Goal: Information Seeking & Learning: Learn about a topic

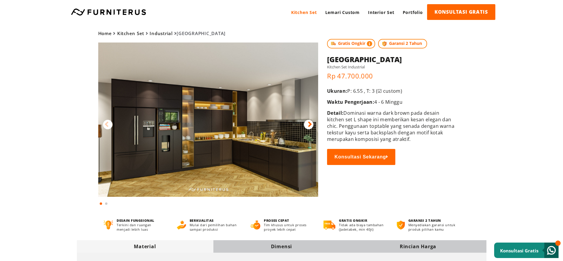
click at [242, 141] on img at bounding box center [208, 119] width 220 height 154
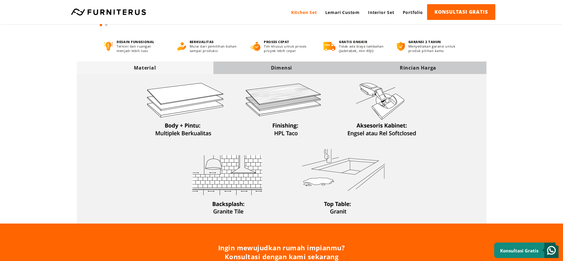
scroll to position [134, 0]
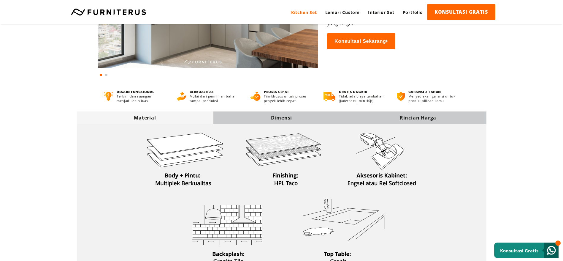
click at [267, 112] on div "Dimensi" at bounding box center [281, 117] width 136 height 12
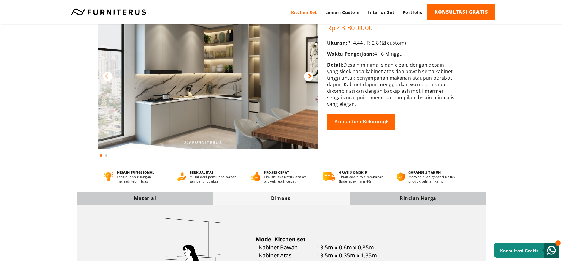
scroll to position [45, 0]
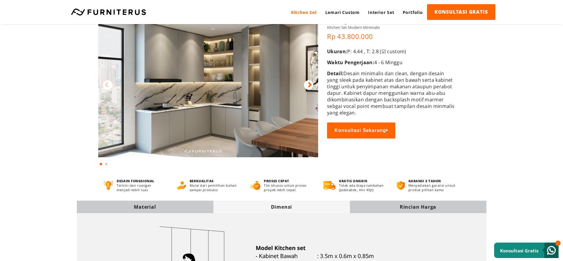
click at [275, 132] on img at bounding box center [208, 80] width 220 height 154
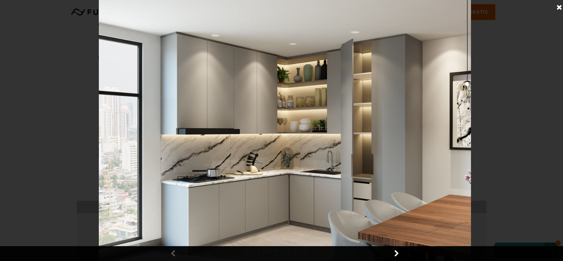
click at [559, 7] on link at bounding box center [559, 7] width 15 height 15
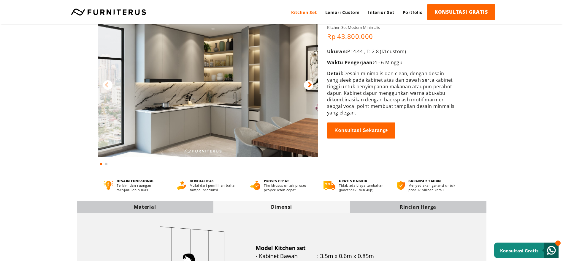
click at [254, 138] on img at bounding box center [208, 80] width 220 height 154
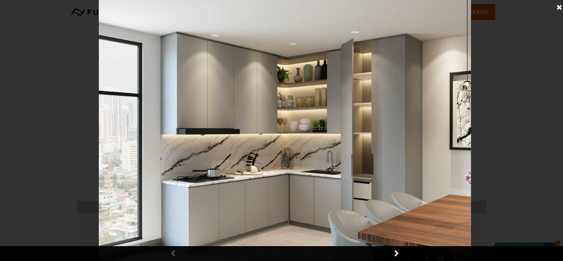
click at [557, 10] on link at bounding box center [559, 7] width 15 height 15
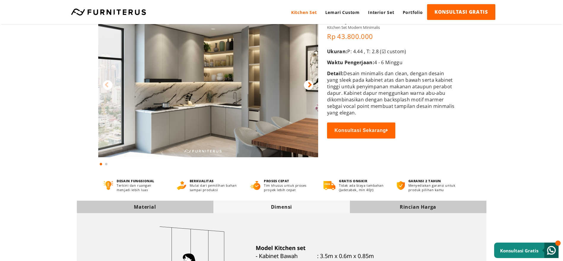
scroll to position [0, 0]
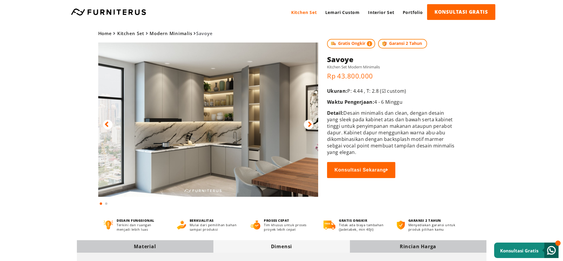
click at [240, 132] on img at bounding box center [208, 119] width 220 height 154
click at [253, 132] on img at bounding box center [208, 119] width 220 height 154
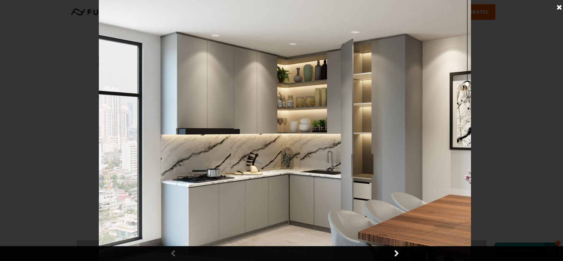
click at [561, 8] on link at bounding box center [559, 7] width 15 height 15
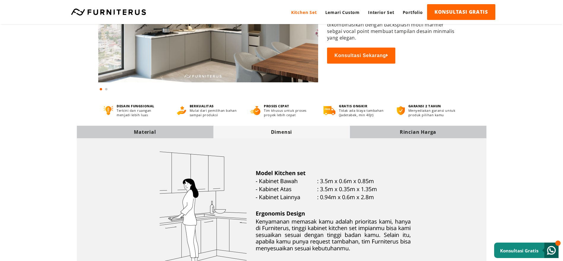
scroll to position [134, 0]
